Goal: Task Accomplishment & Management: Use online tool/utility

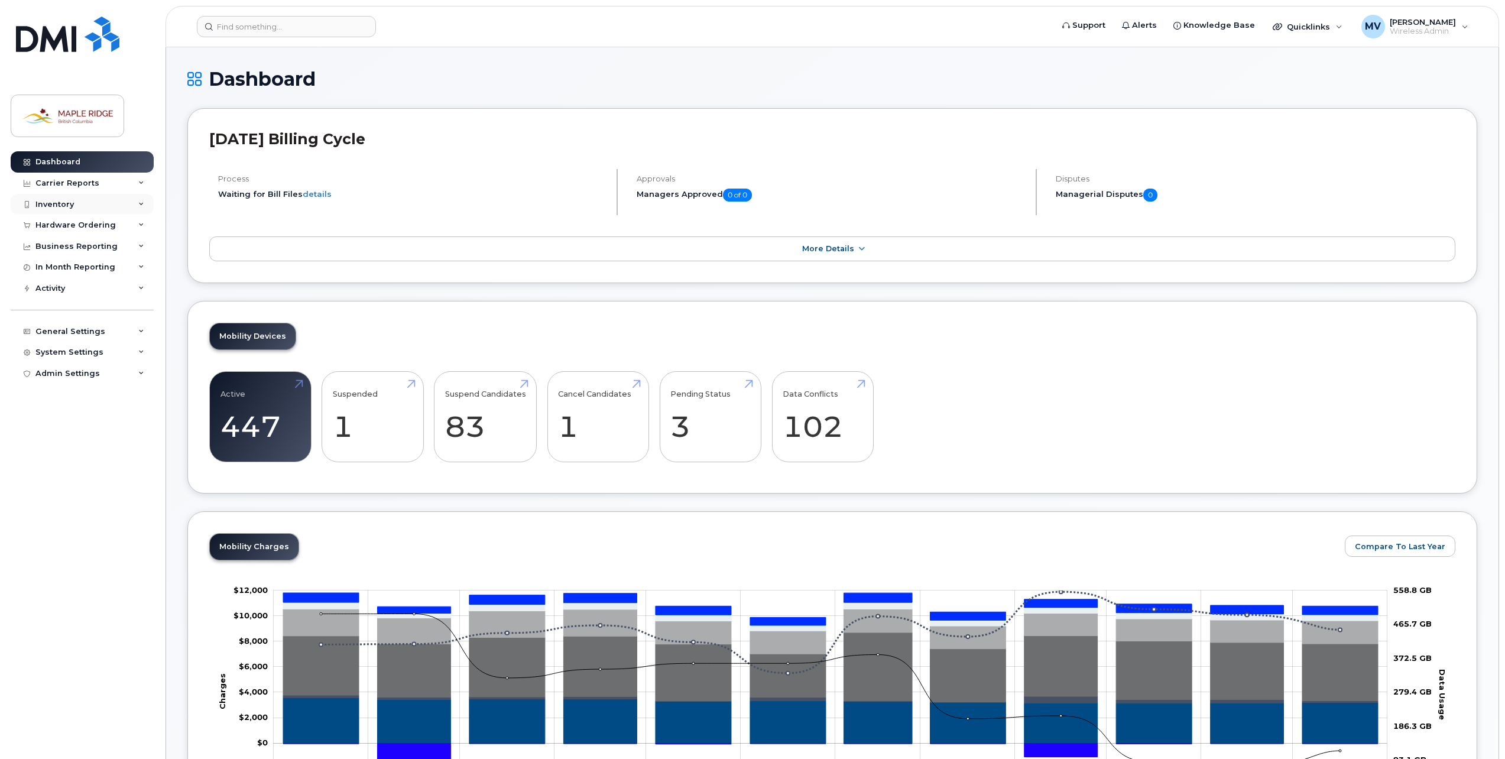
click at [67, 212] on div "Inventory" at bounding box center [82, 204] width 143 height 21
click at [73, 225] on div "Mobility Devices" at bounding box center [74, 226] width 67 height 11
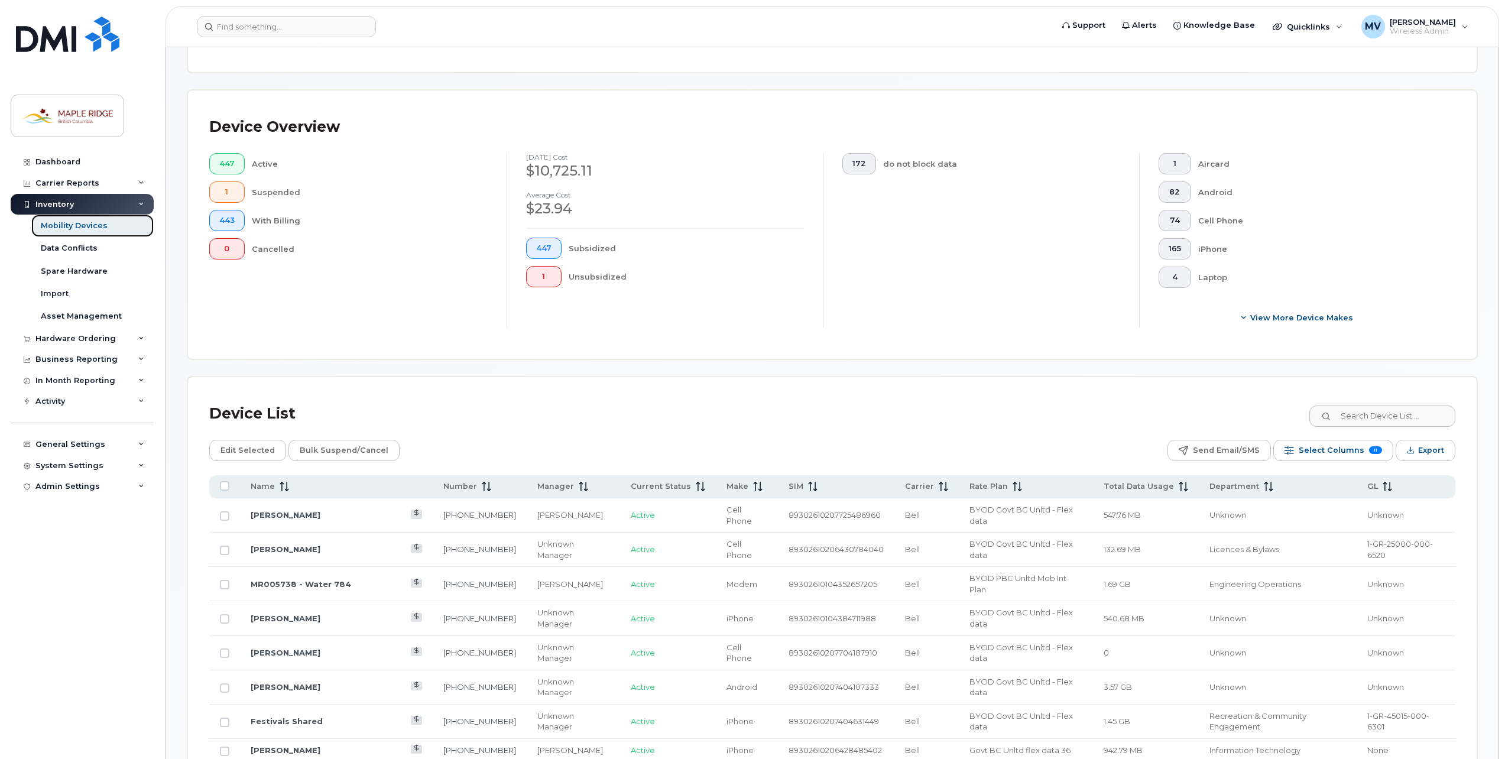
scroll to position [236, 0]
click at [1378, 415] on input at bounding box center [1381, 414] width 147 height 21
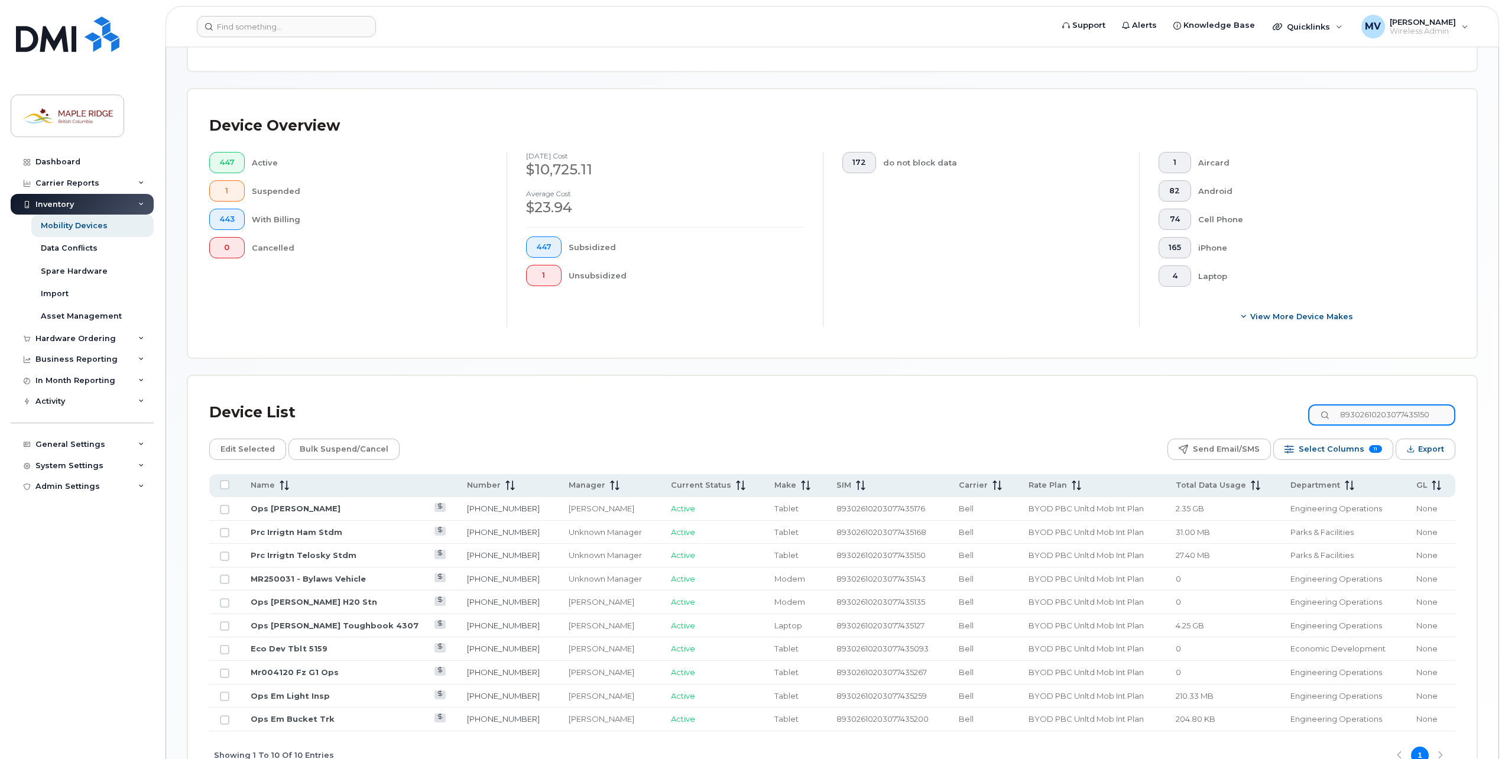
scroll to position [106, 0]
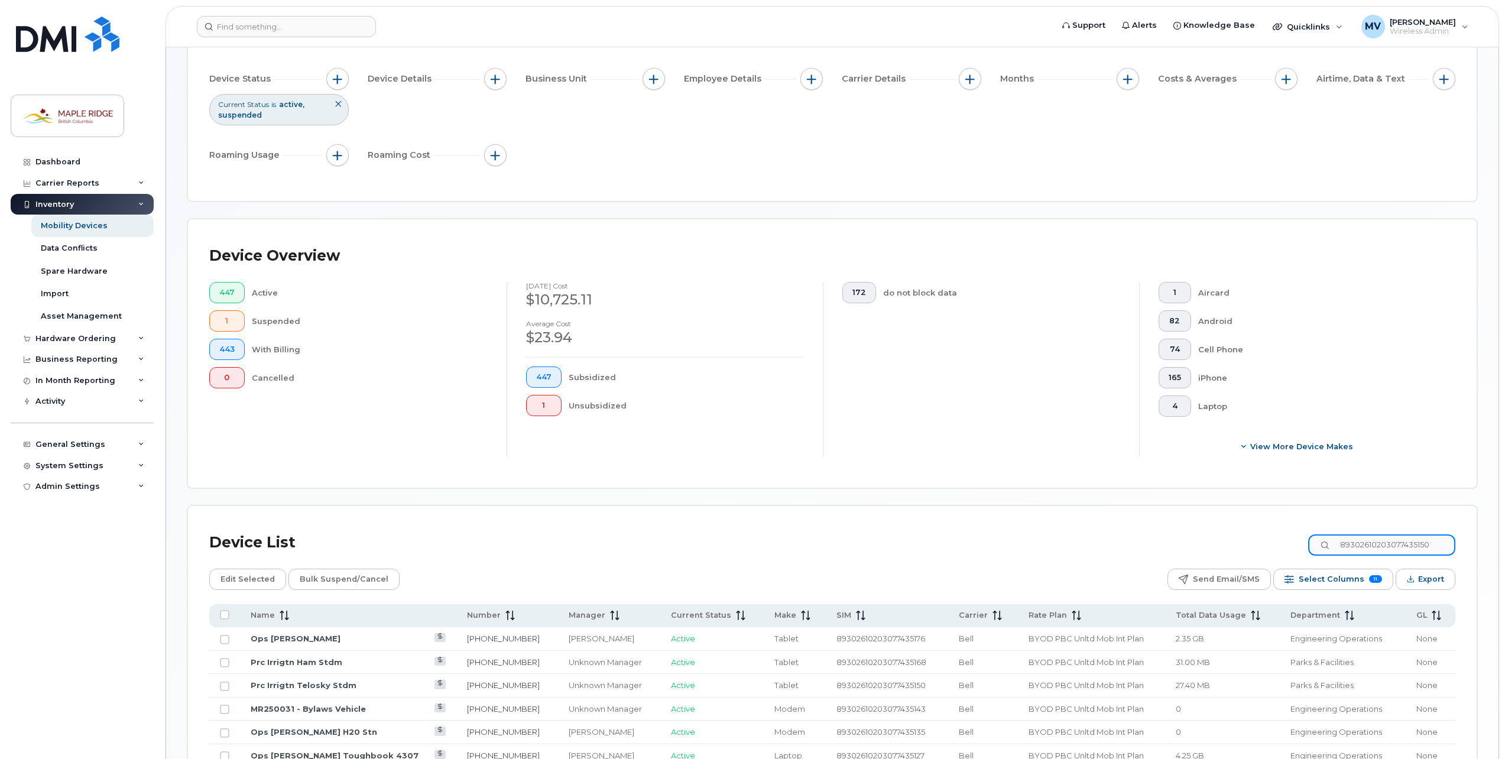
type input "89302610203077435150"
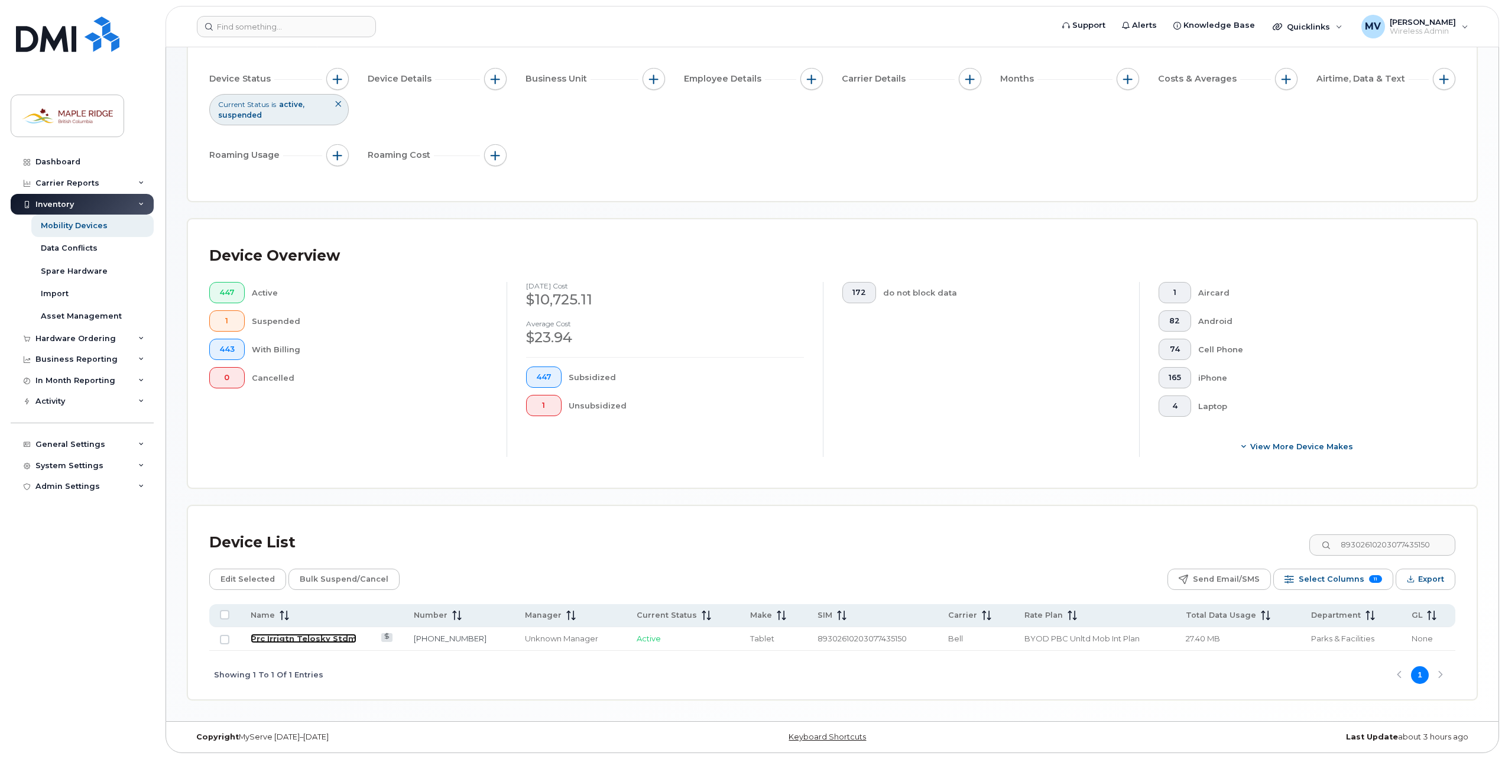
drag, startPoint x: 300, startPoint y: 637, endPoint x: 323, endPoint y: 639, distance: 23.1
click at [300, 637] on link "Prc Irrigtn Telosky Stdm" at bounding box center [304, 638] width 106 height 9
